Goal: Information Seeking & Learning: Learn about a topic

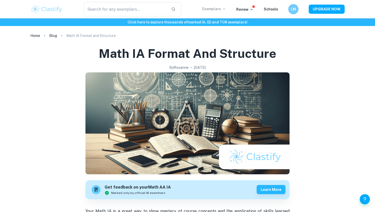
click at [223, 10] on p "Exemplars" at bounding box center [214, 9] width 24 height 6
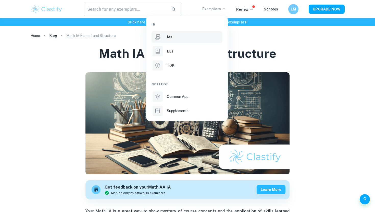
click at [171, 36] on p "IAs" at bounding box center [169, 37] width 5 height 6
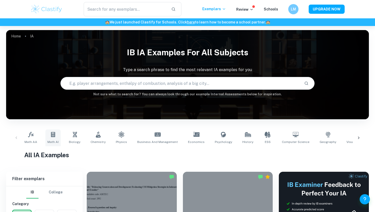
click at [52, 136] on icon at bounding box center [53, 134] width 4 height 5
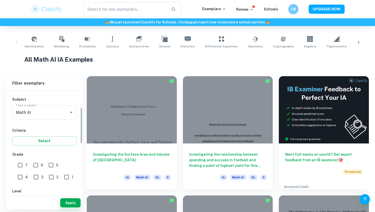
scroll to position [53, 0]
click at [19, 164] on input "7" at bounding box center [20, 166] width 10 height 10
checkbox input "true"
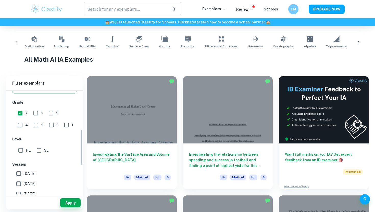
scroll to position [111, 0]
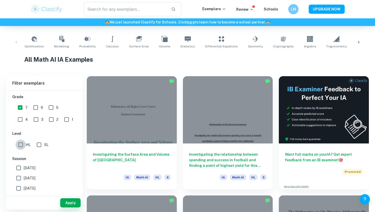
click at [22, 146] on input "HL" at bounding box center [21, 145] width 10 height 10
checkbox input "true"
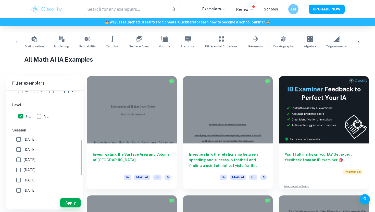
scroll to position [141, 0]
click at [34, 148] on span "[DATE]" at bounding box center [30, 149] width 12 height 6
click at [24, 148] on input "[DATE]" at bounding box center [19, 148] width 10 height 10
checkbox input "true"
click at [27, 170] on span "[DATE]" at bounding box center [30, 169] width 12 height 6
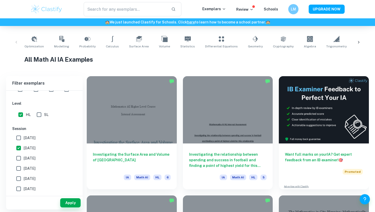
click at [24, 170] on input "[DATE]" at bounding box center [19, 169] width 10 height 10
checkbox input "true"
click at [40, 135] on label "[DATE]" at bounding box center [43, 138] width 59 height 10
click at [24, 135] on input "[DATE]" at bounding box center [19, 138] width 10 height 10
checkbox input "true"
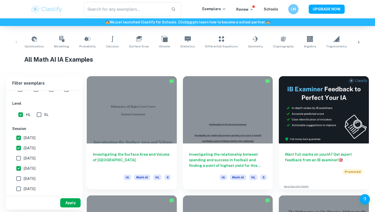
click at [67, 202] on button "Apply" at bounding box center [70, 203] width 20 height 9
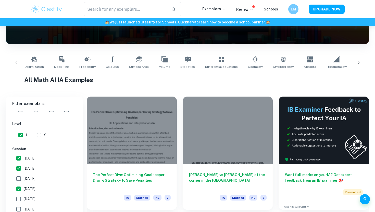
scroll to position [96, 0]
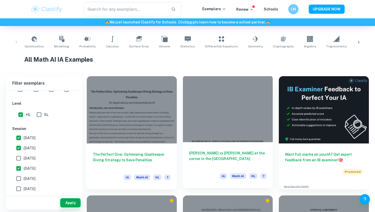
click at [234, 141] on div at bounding box center [228, 108] width 90 height 67
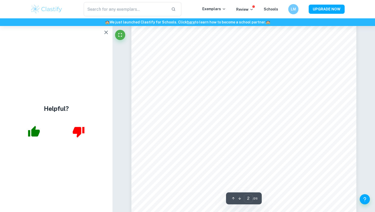
scroll to position [158, 0]
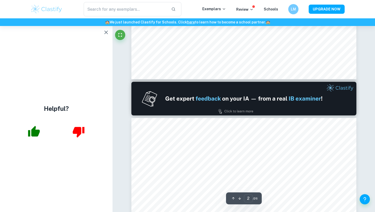
type input "1"
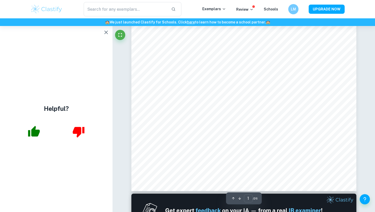
scroll to position [0, 0]
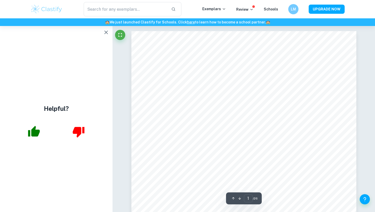
click at [106, 32] on icon "button" at bounding box center [106, 33] width 4 height 4
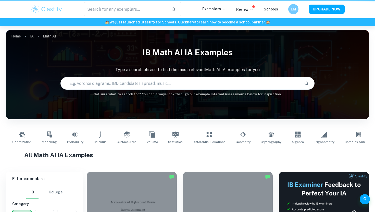
scroll to position [96, 0]
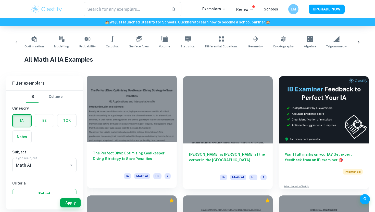
click at [147, 118] on div at bounding box center [132, 108] width 90 height 67
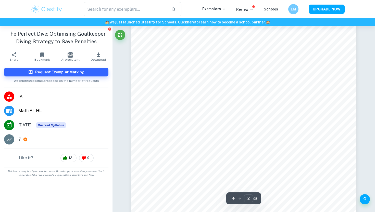
scroll to position [431, 0]
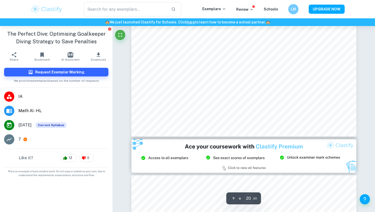
type input "21"
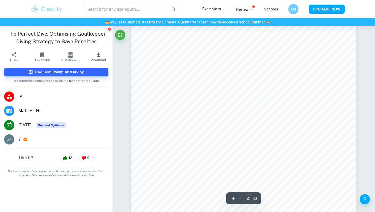
scroll to position [6711, 0]
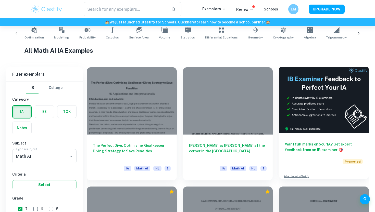
scroll to position [93, 0]
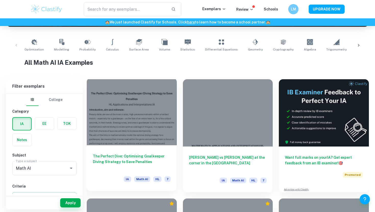
click at [153, 133] on div at bounding box center [132, 111] width 90 height 67
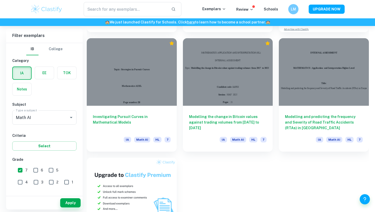
scroll to position [182, 0]
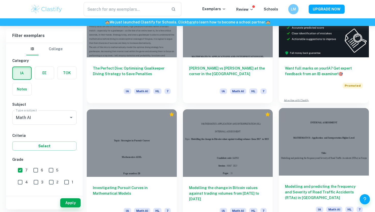
click at [332, 136] on div at bounding box center [324, 141] width 90 height 67
